Goal: Navigation & Orientation: Find specific page/section

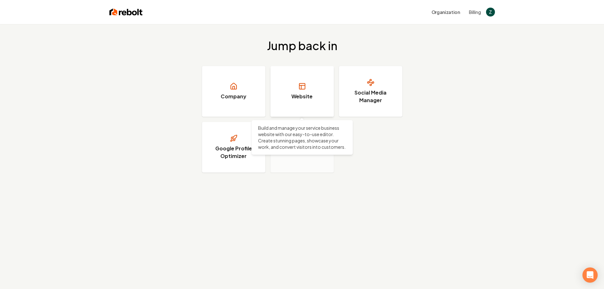
click at [306, 103] on link "Website" at bounding box center [301, 91] width 63 height 51
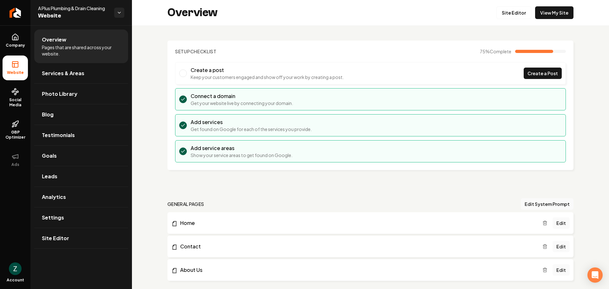
click at [18, 269] on img "Open user button" at bounding box center [15, 268] width 13 height 13
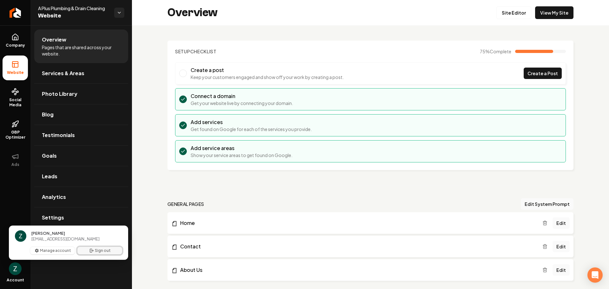
click at [95, 251] on button "Sign out" at bounding box center [99, 251] width 45 height 8
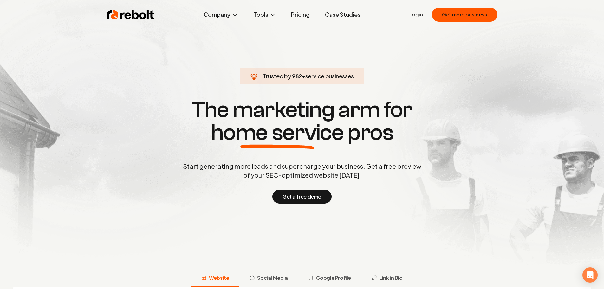
click at [421, 15] on link "Login" at bounding box center [416, 15] width 14 height 8
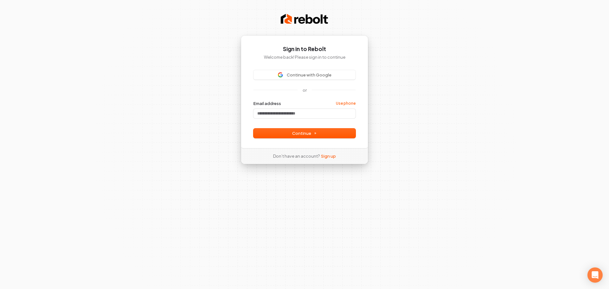
click at [462, 10] on div "Sign in to Rebolt Welcome back! Please sign in to continue Continue with Google…" at bounding box center [304, 144] width 609 height 289
click at [334, 75] on span "Continue with Google" at bounding box center [304, 75] width 94 height 6
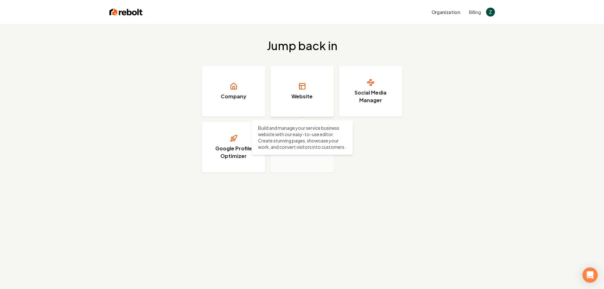
click at [308, 84] on link "Website" at bounding box center [301, 91] width 63 height 51
